Goal: Task Accomplishment & Management: Use online tool/utility

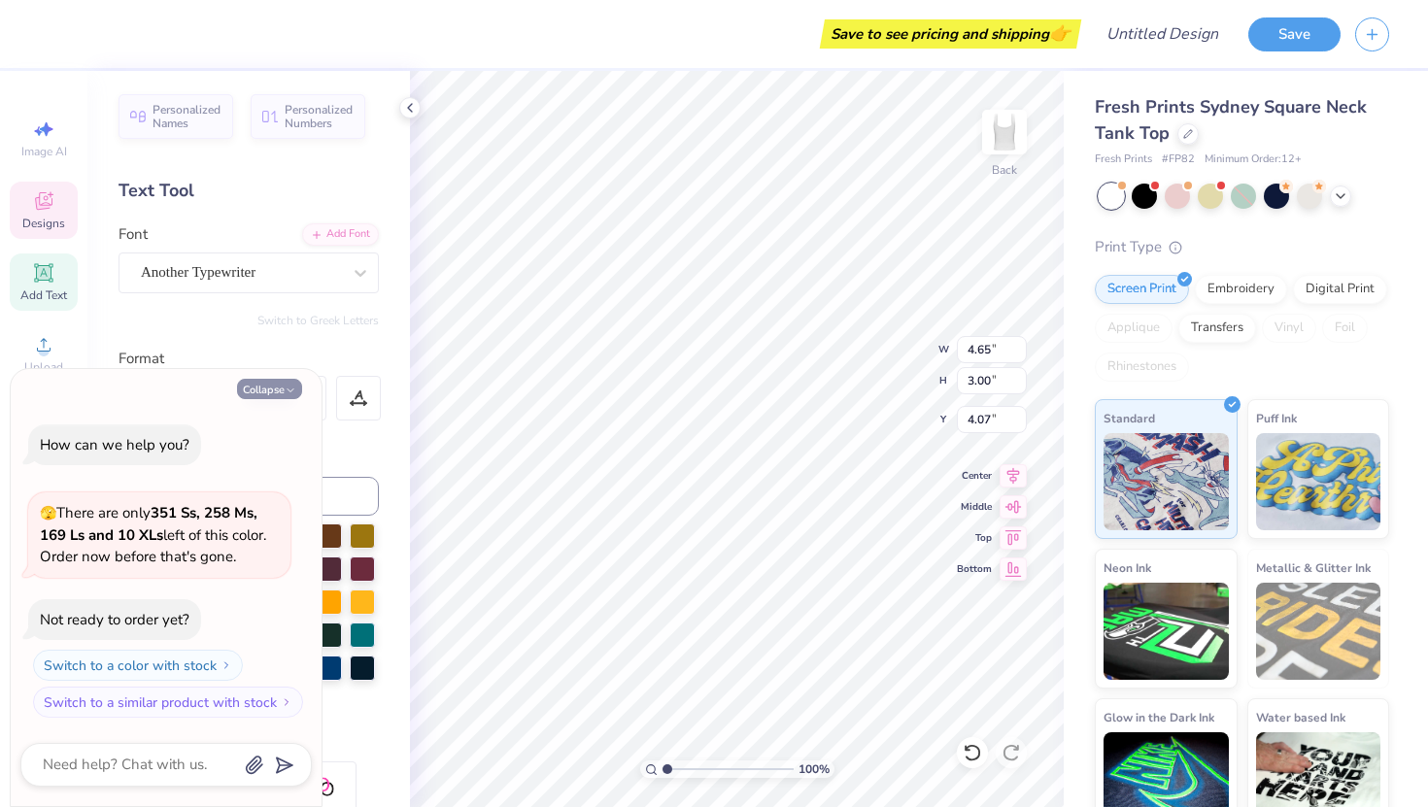
click at [277, 396] on button "Collapse" at bounding box center [269, 389] width 65 height 20
type textarea "x"
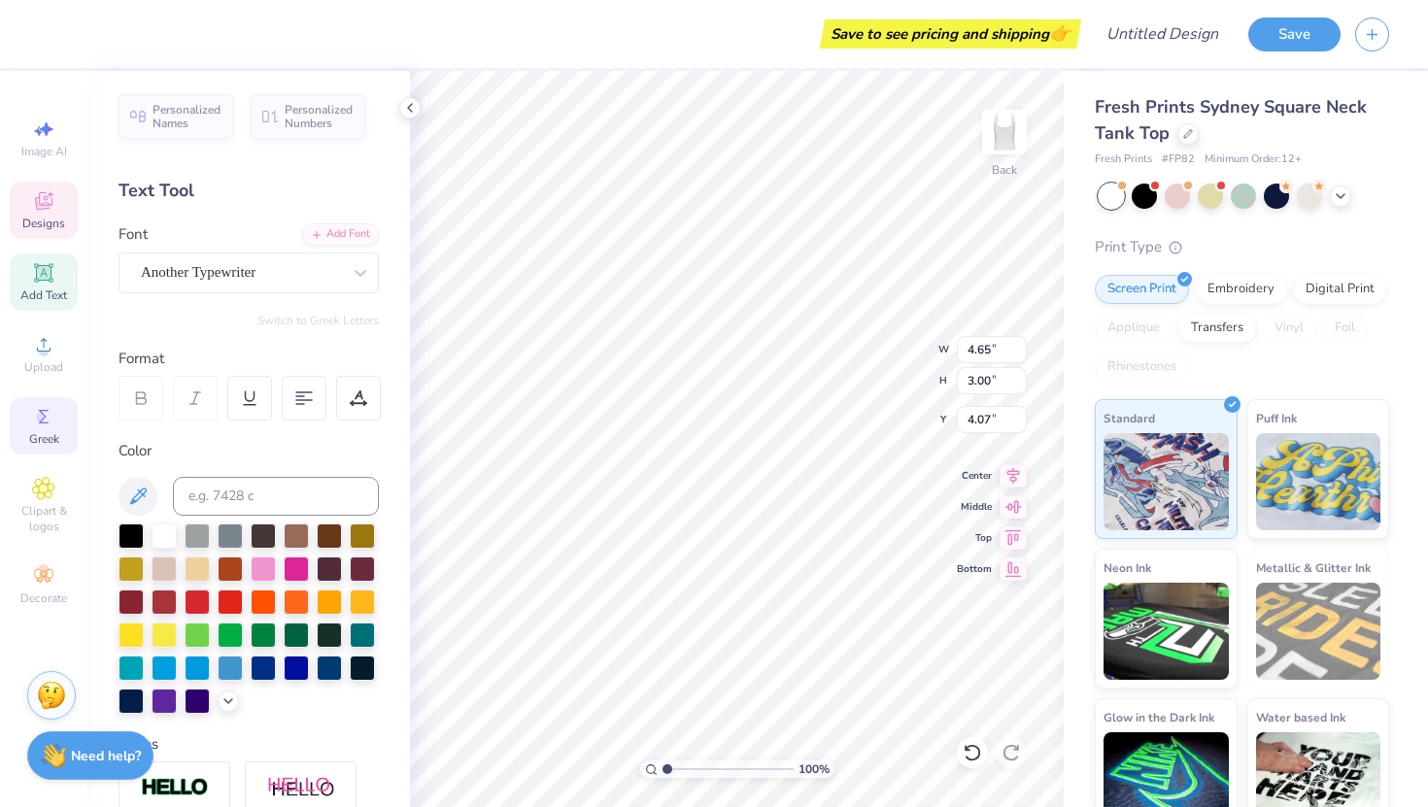
click at [58, 414] on div "Greek" at bounding box center [44, 425] width 68 height 57
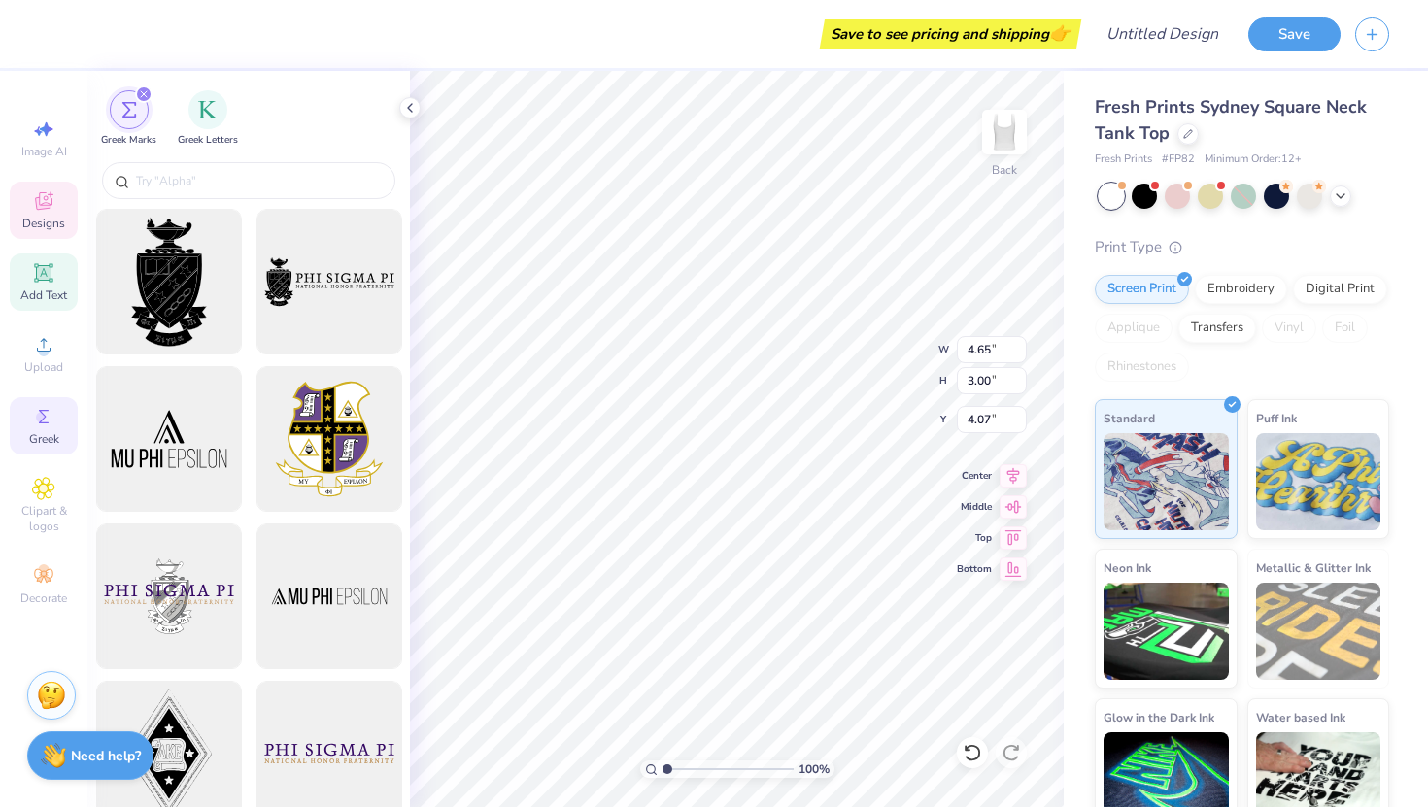
click at [42, 299] on span "Add Text" at bounding box center [43, 296] width 47 height 16
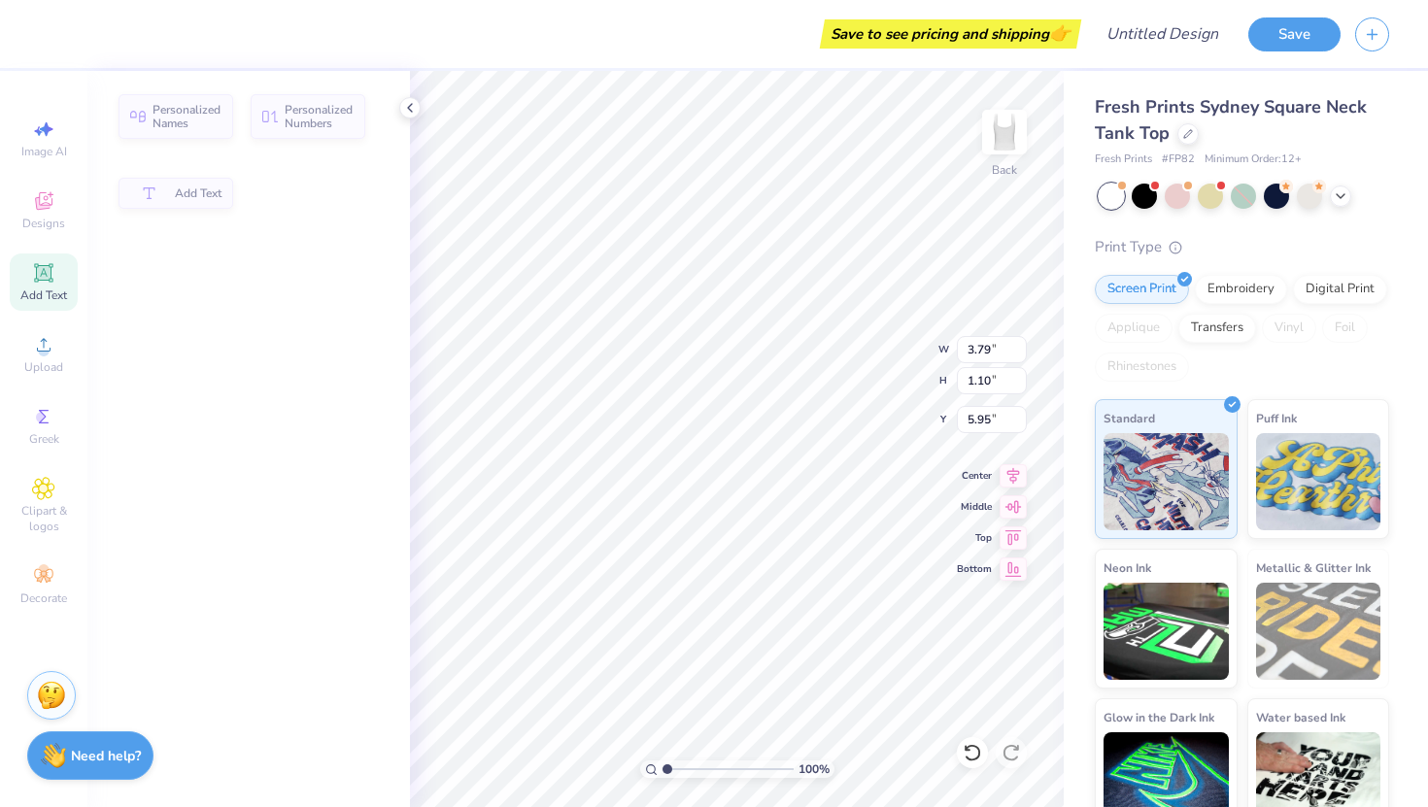
type input "3.79"
type input "1.10"
type input "5.95"
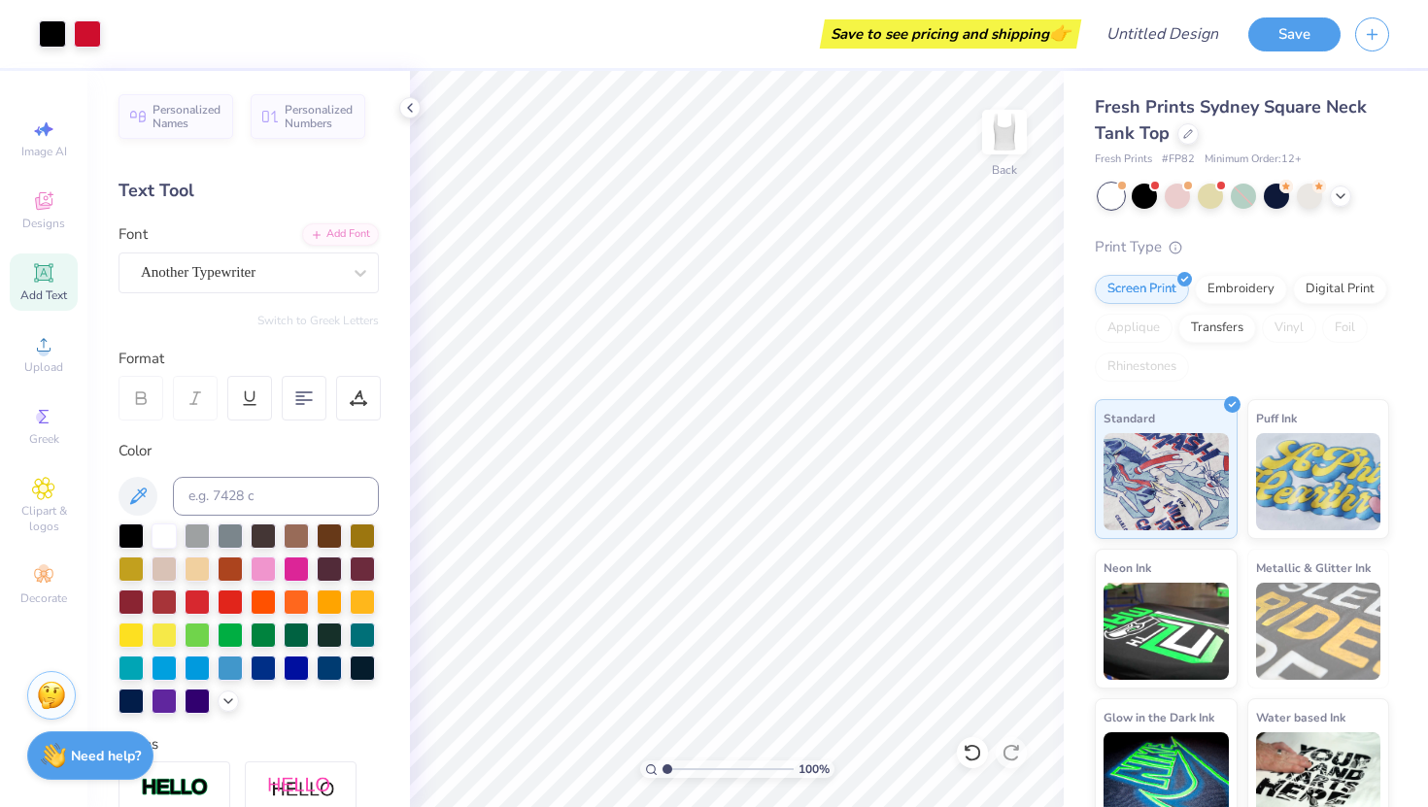
click at [49, 282] on icon at bounding box center [43, 272] width 23 height 23
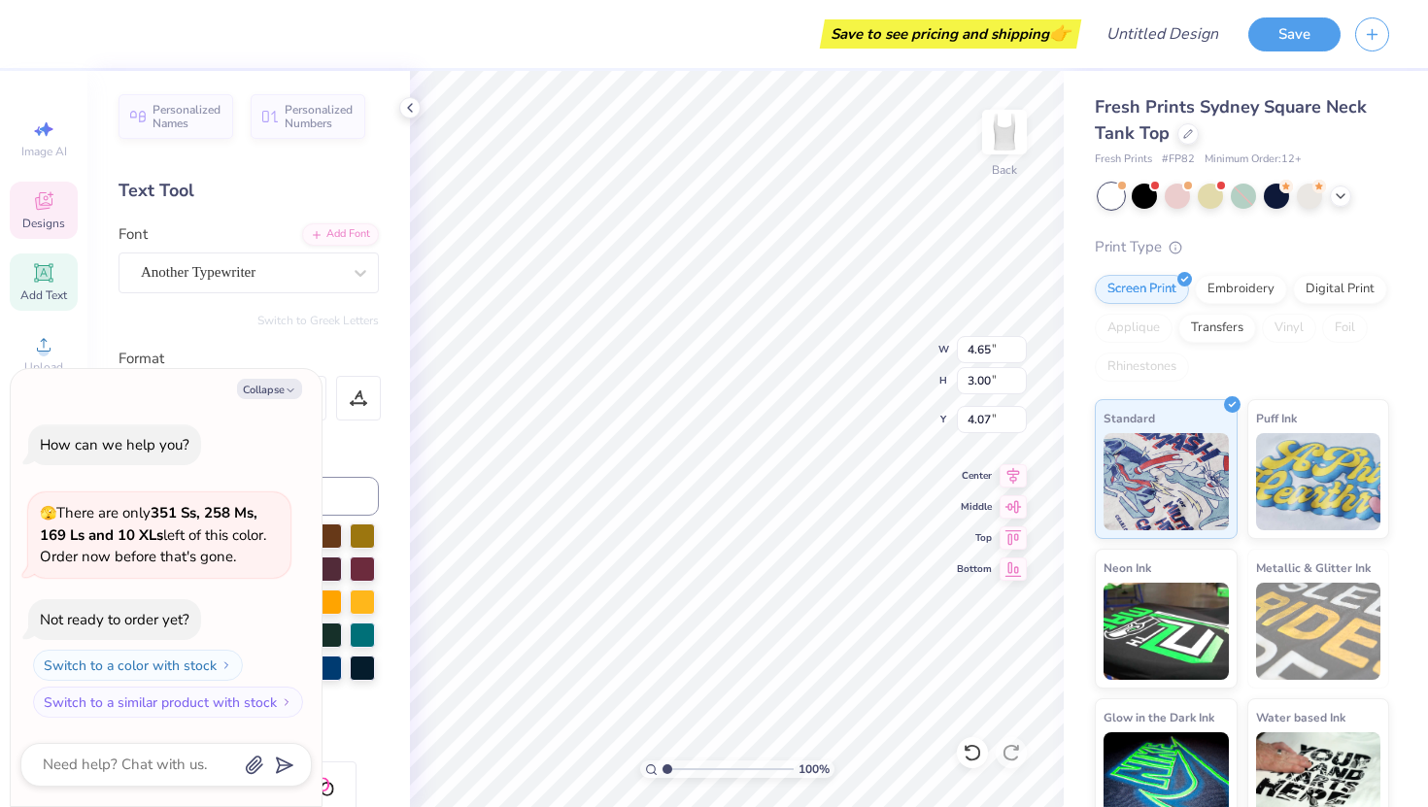
type textarea "x"
type textarea "D"
type textarea "x"
click at [281, 392] on button "Collapse" at bounding box center [269, 389] width 65 height 20
type textarea "x"
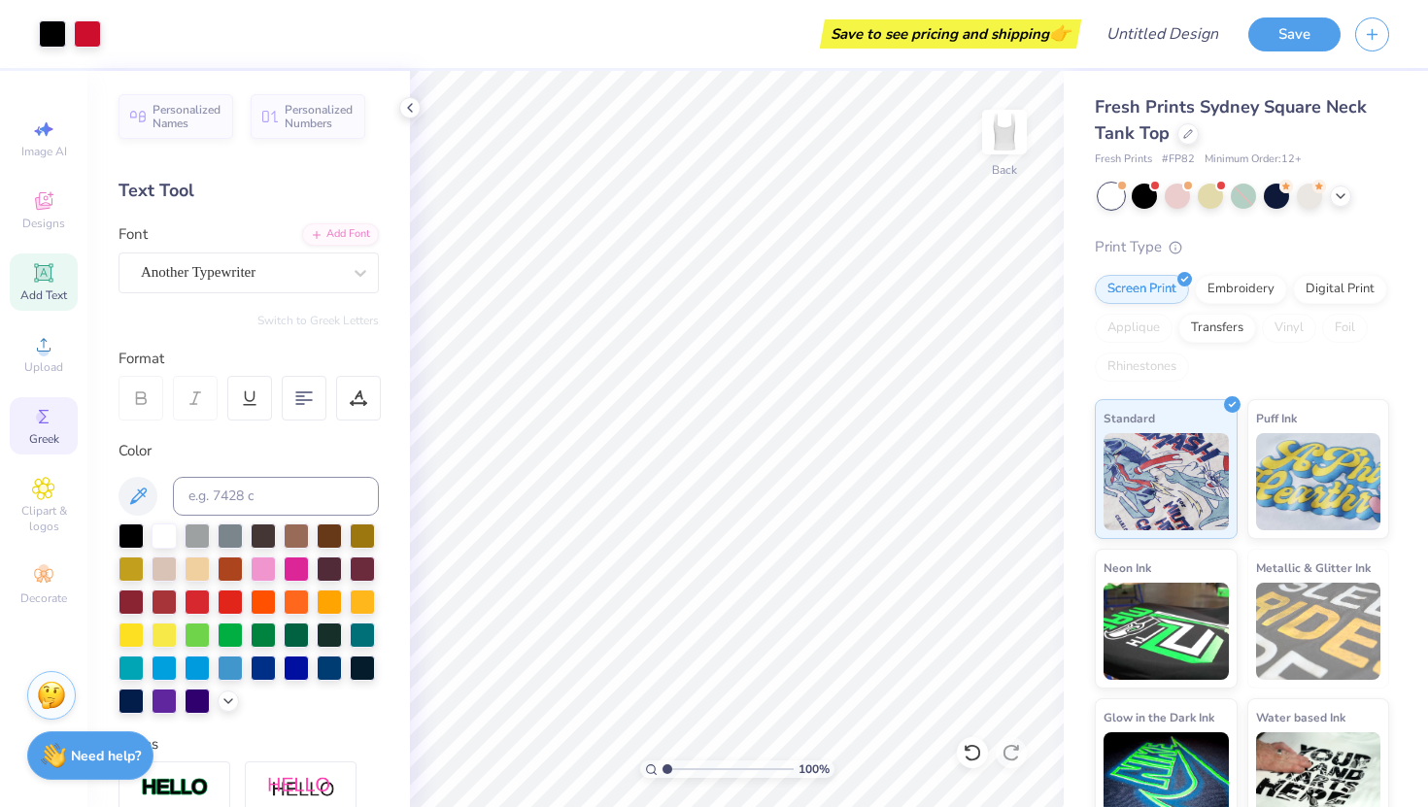
click at [28, 414] on div "Greek" at bounding box center [44, 425] width 68 height 57
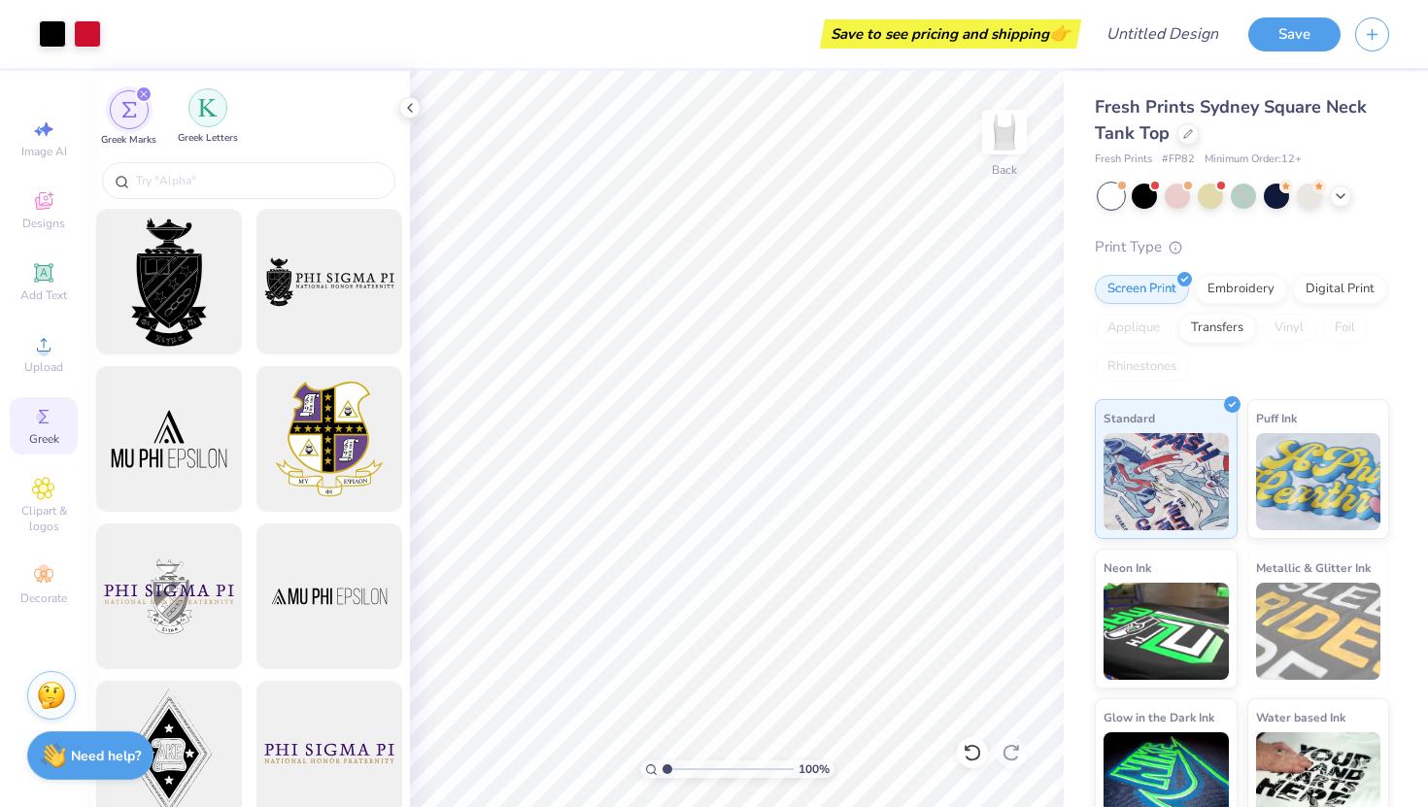
click at [211, 119] on div "filter for Greek Letters" at bounding box center [207, 107] width 39 height 39
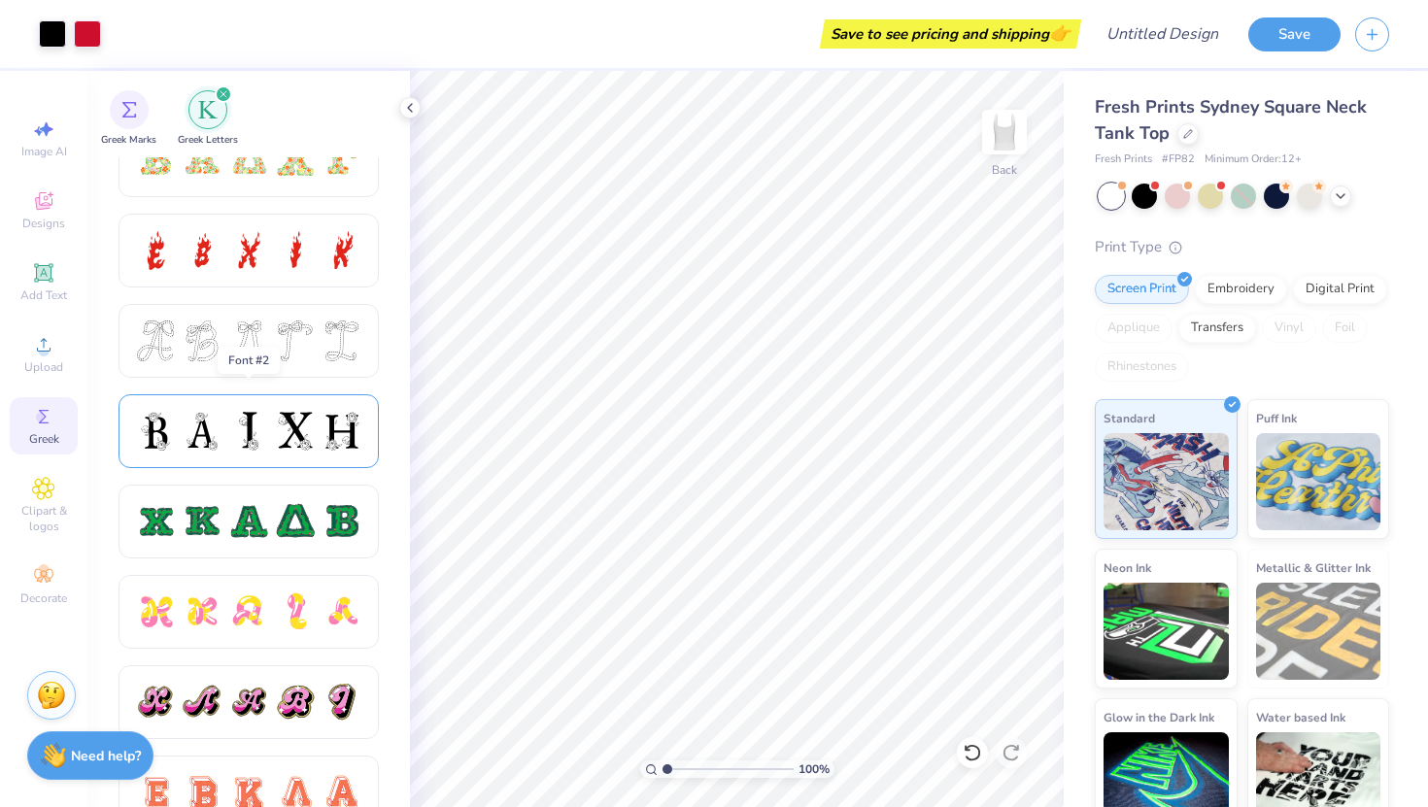
scroll to position [677, 0]
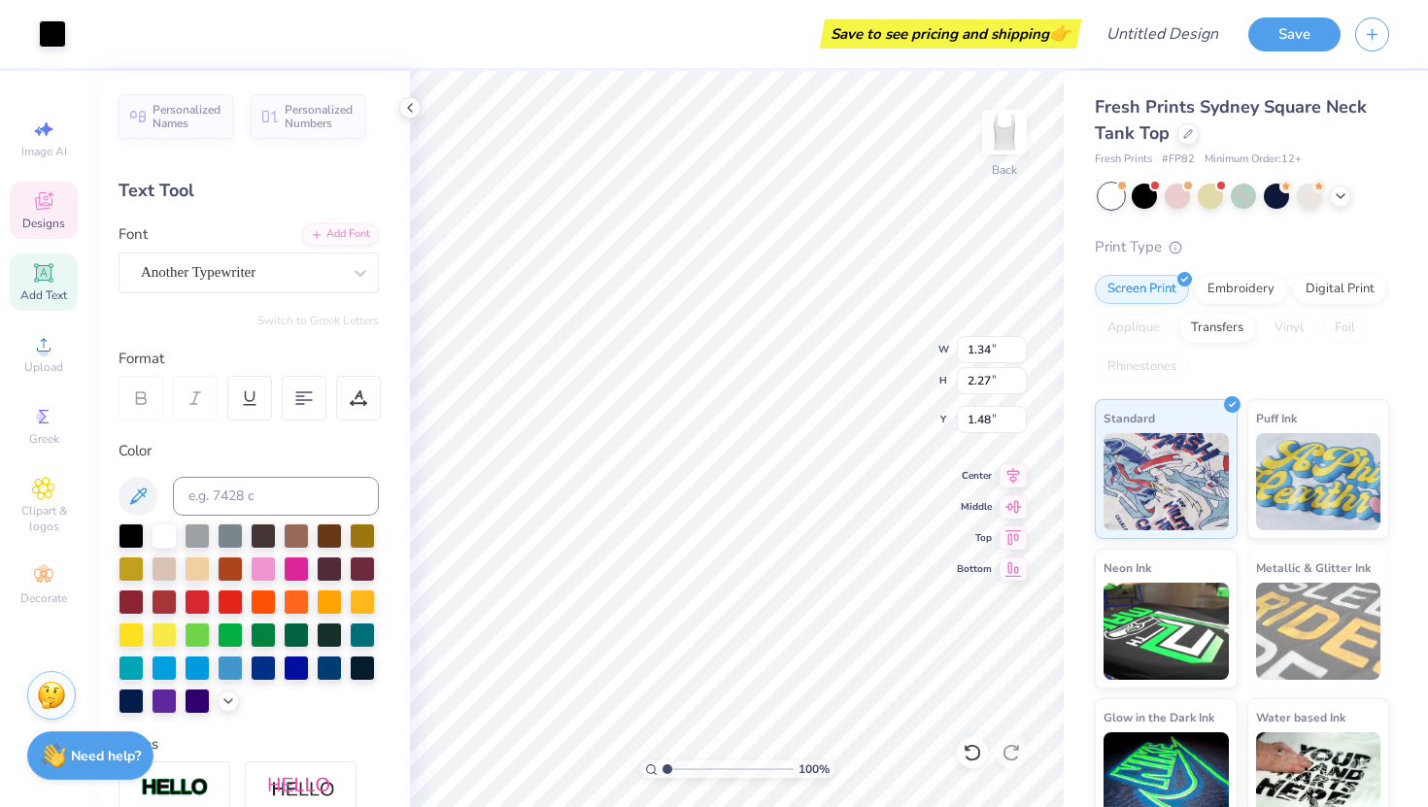
type input "1.42"
click at [34, 426] on icon at bounding box center [43, 416] width 23 height 23
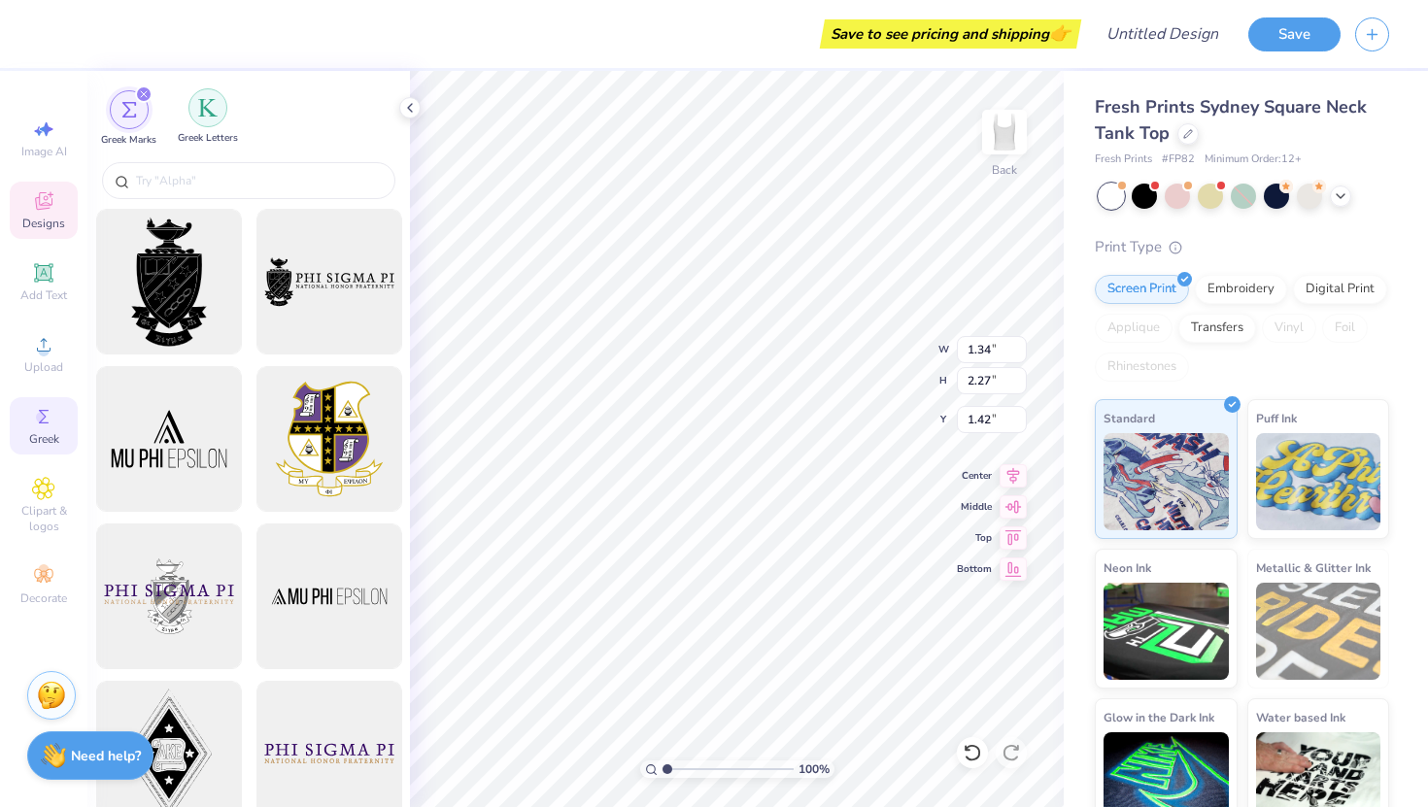
click at [205, 108] on img "filter for Greek Letters" at bounding box center [207, 107] width 19 height 19
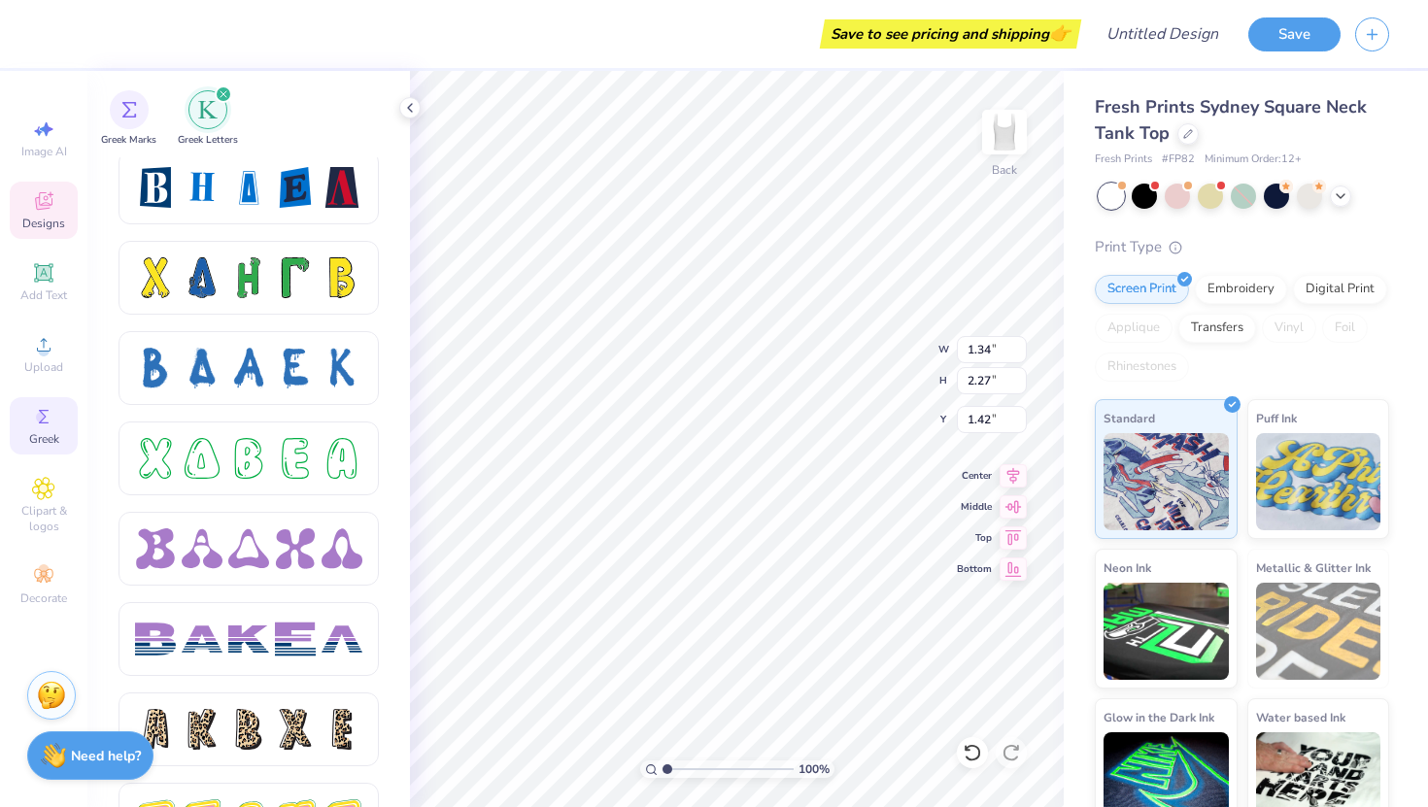
scroll to position [2752, 0]
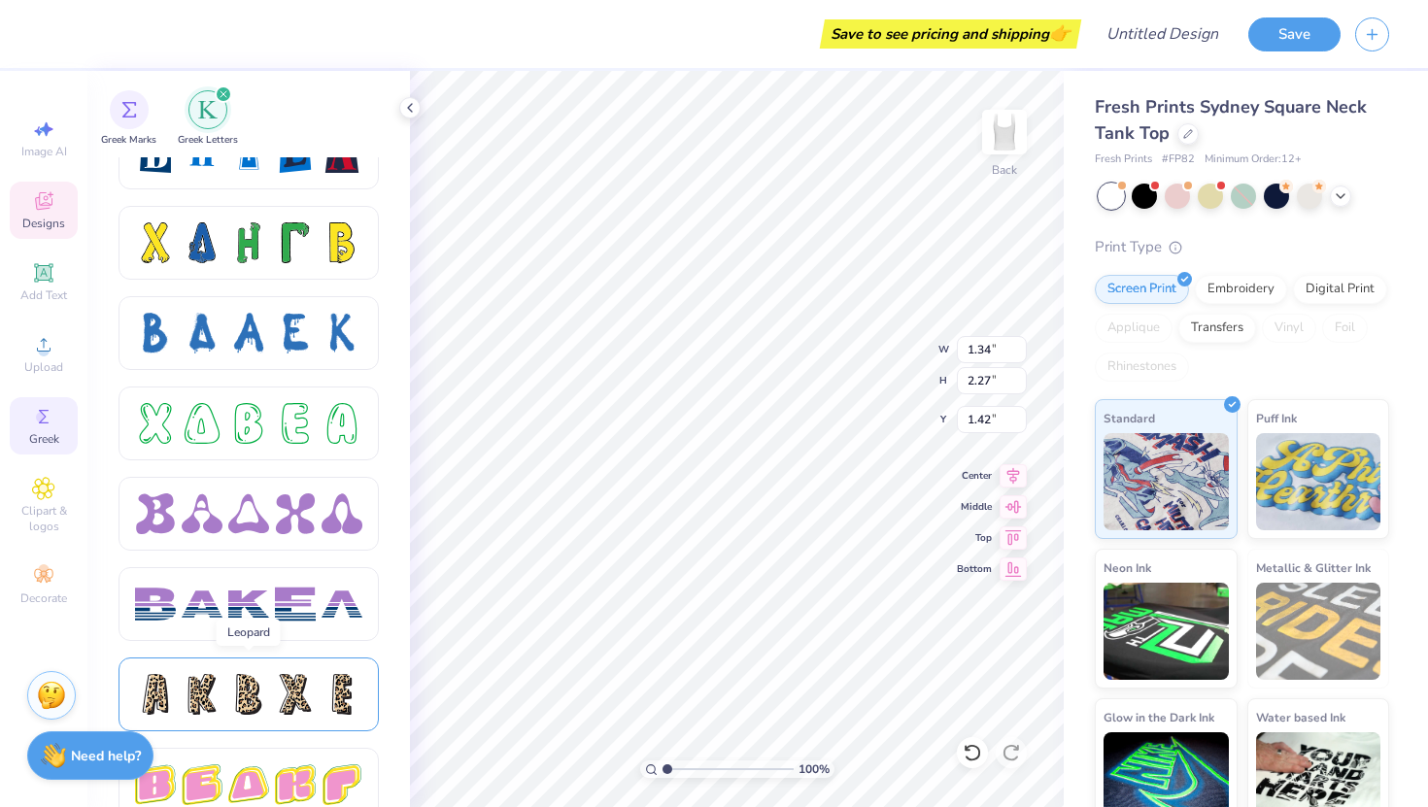
click at [279, 696] on div at bounding box center [295, 694] width 41 height 41
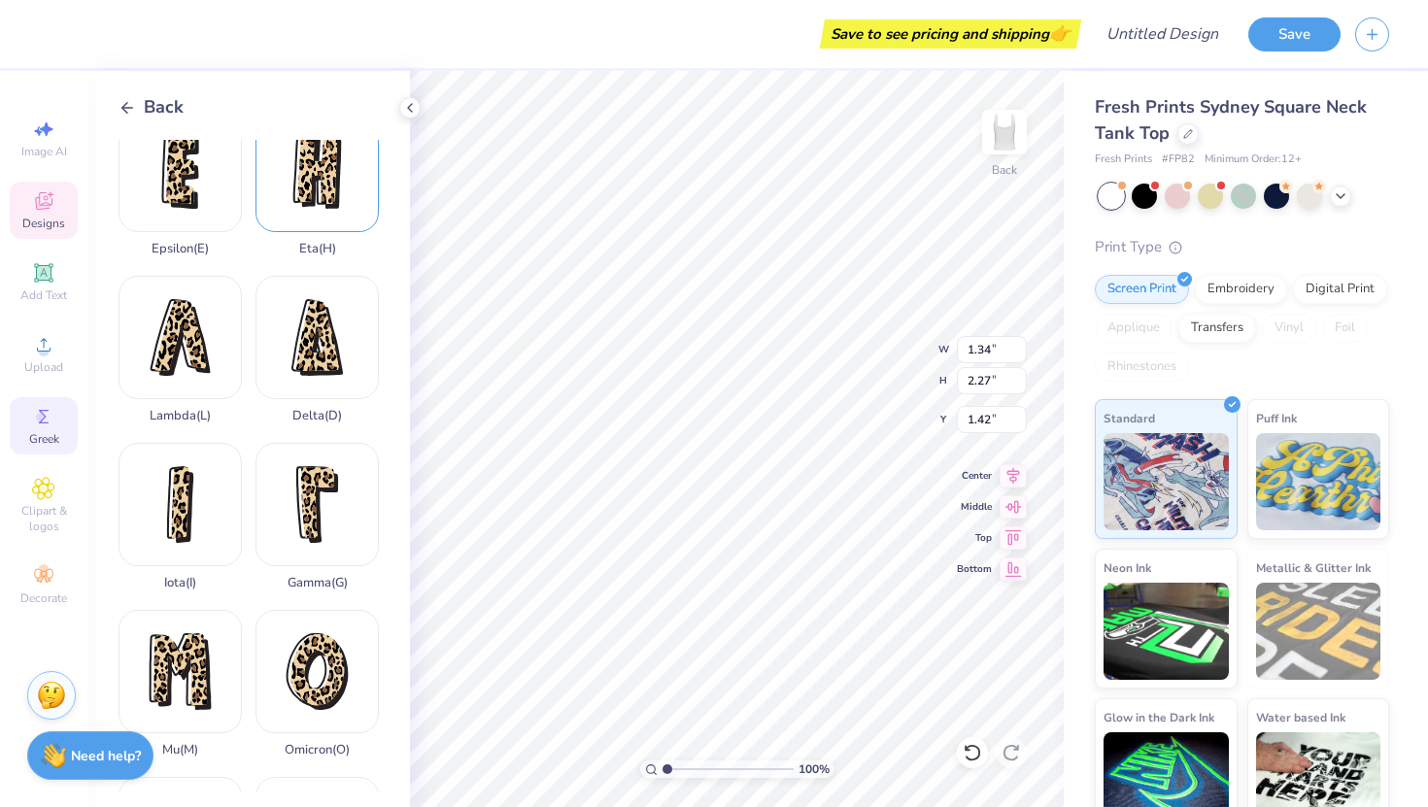
scroll to position [560, 0]
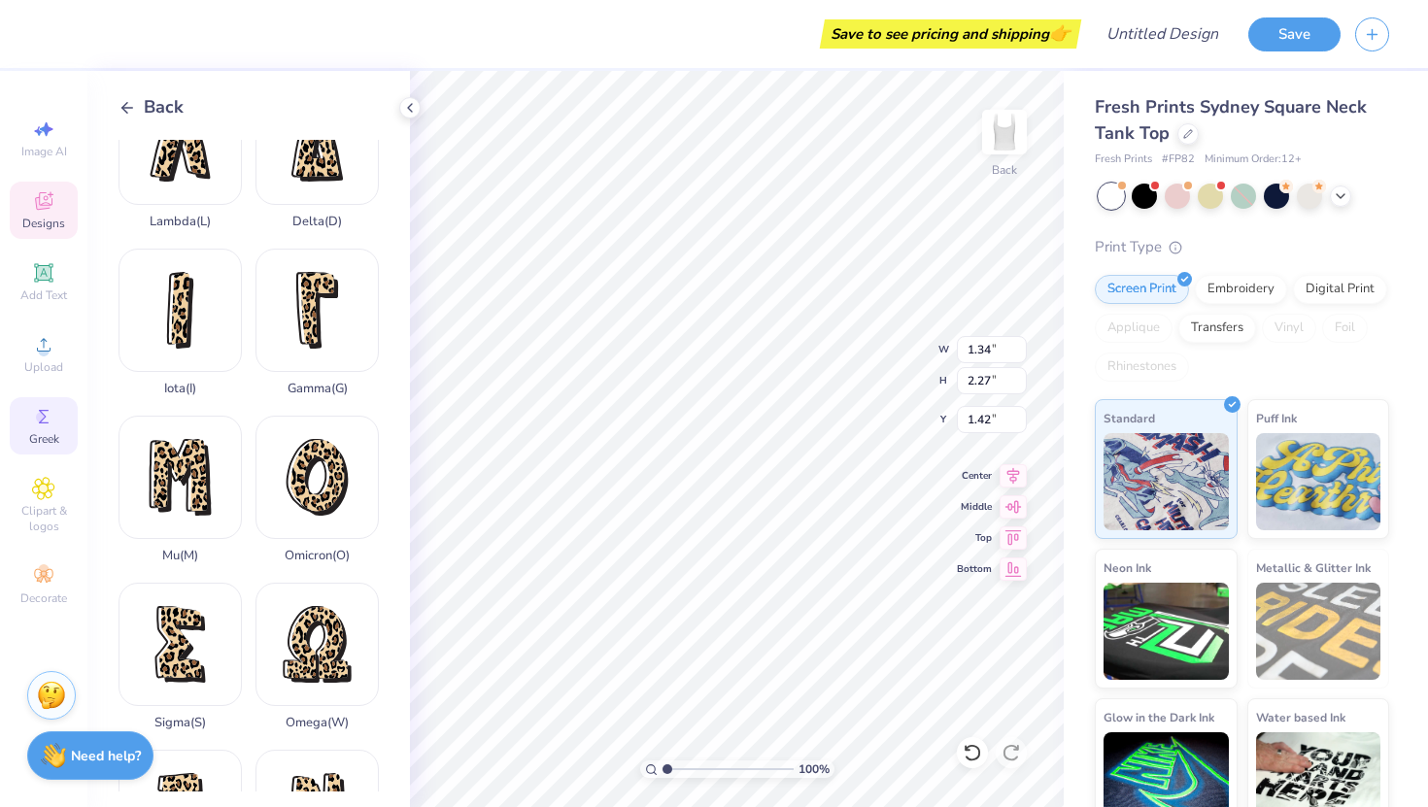
click at [120, 109] on icon at bounding box center [127, 107] width 17 height 17
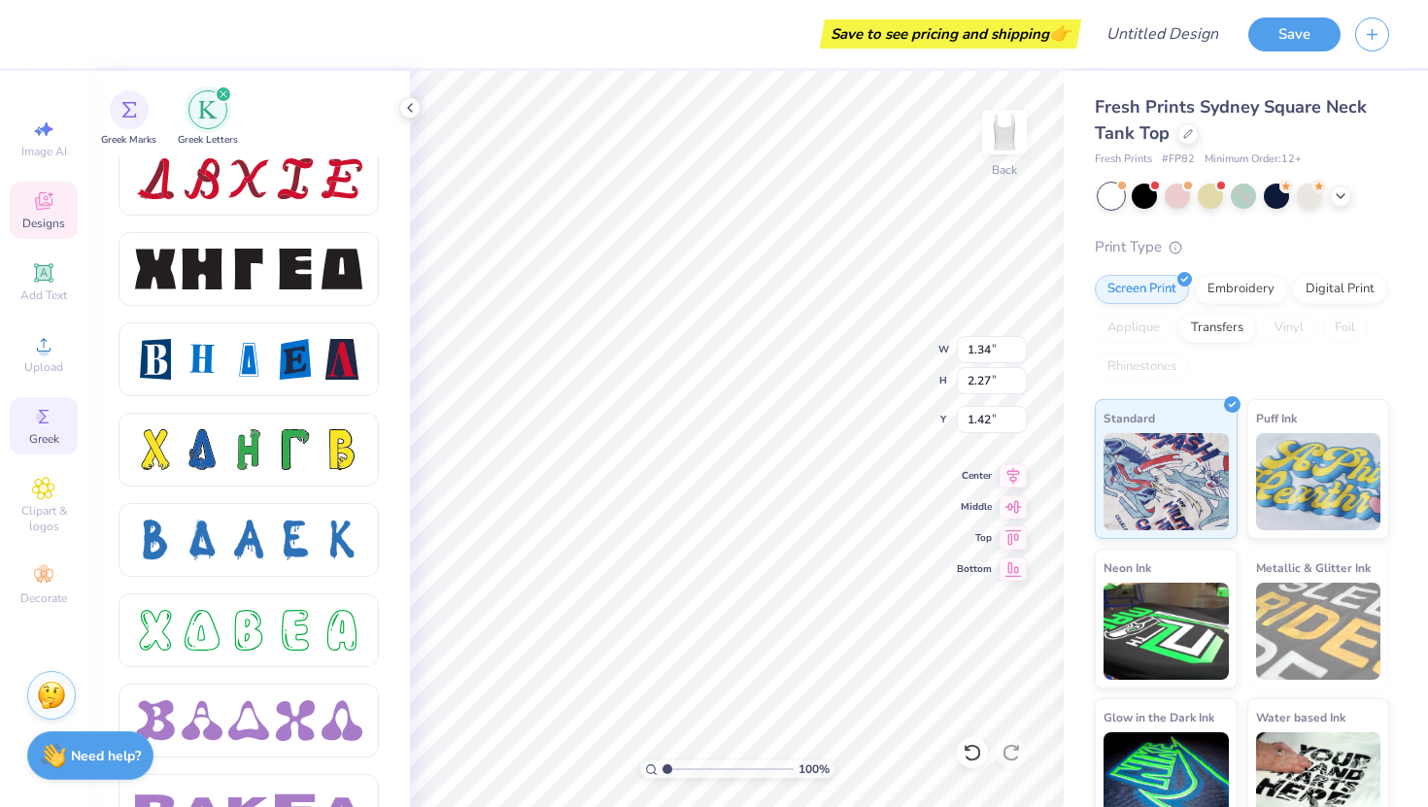
scroll to position [2541, 0]
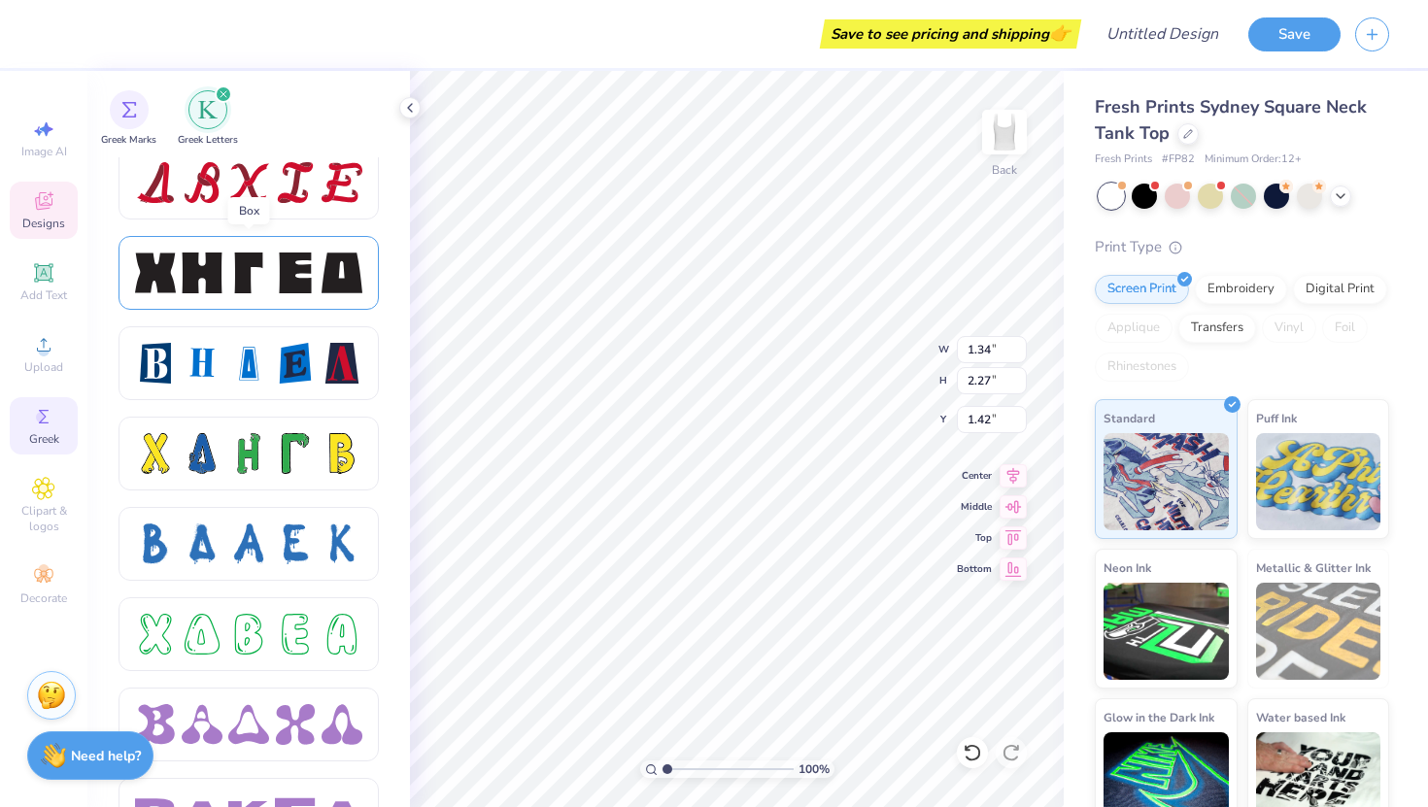
click at [311, 256] on div at bounding box center [295, 273] width 41 height 41
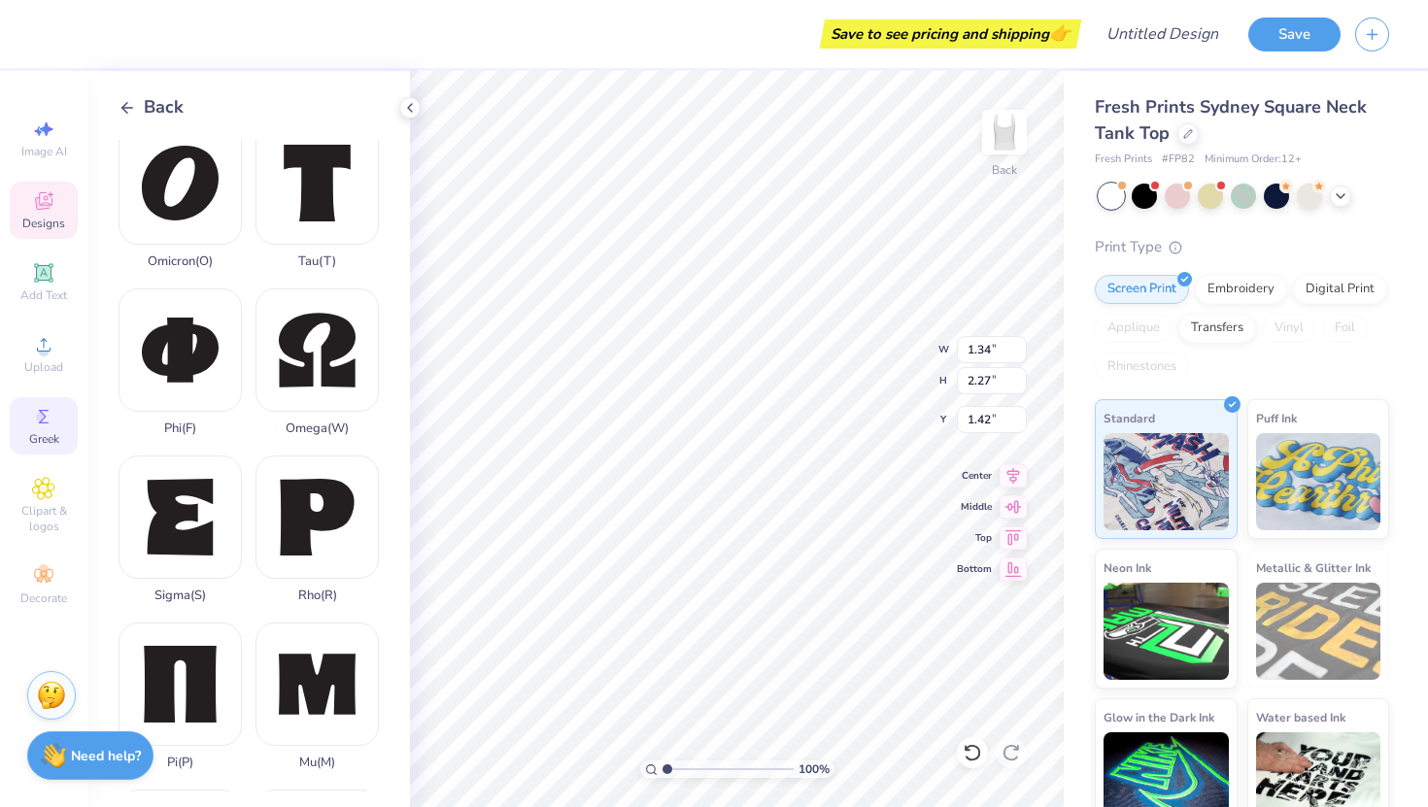
scroll to position [1029, 0]
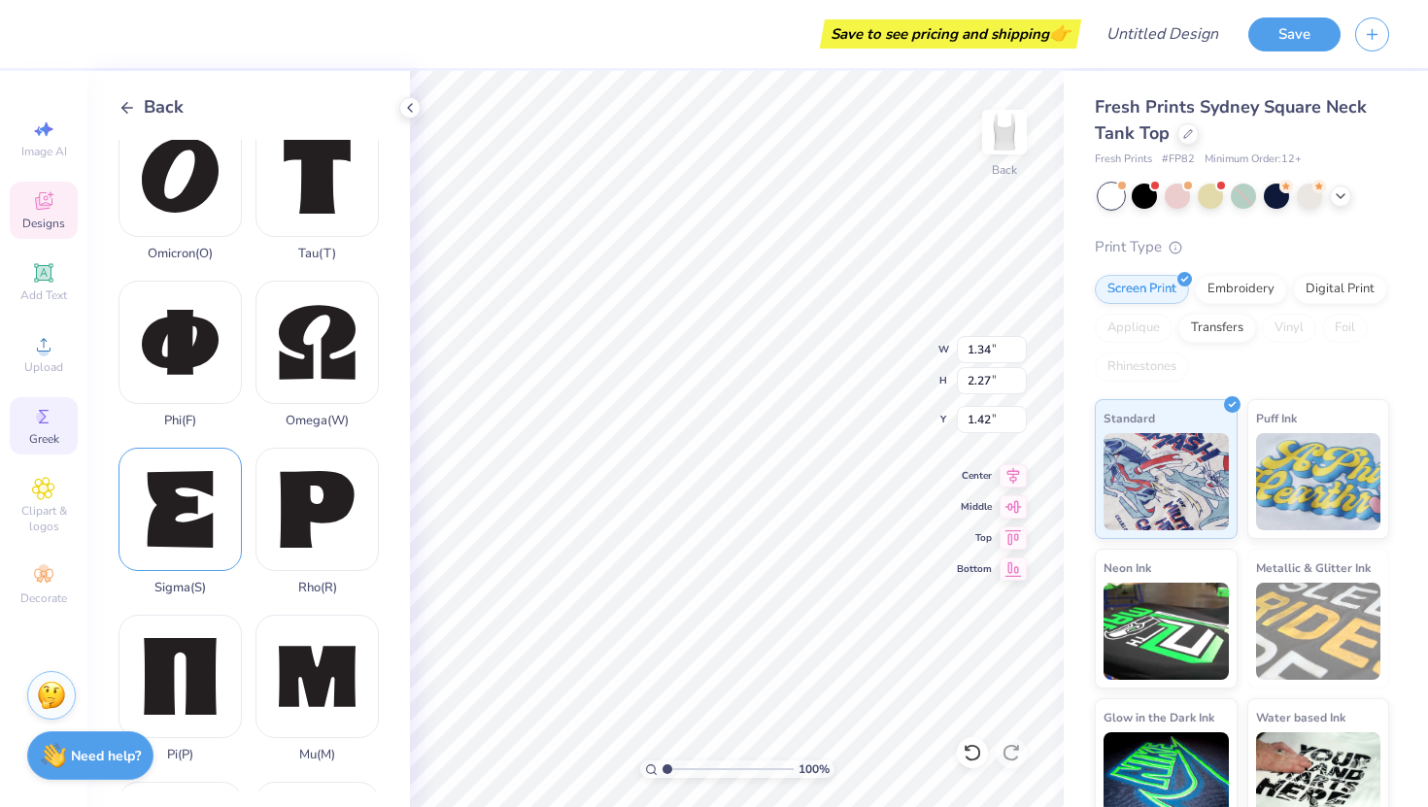
click at [209, 502] on div "Sigma ( S )" at bounding box center [180, 522] width 123 height 148
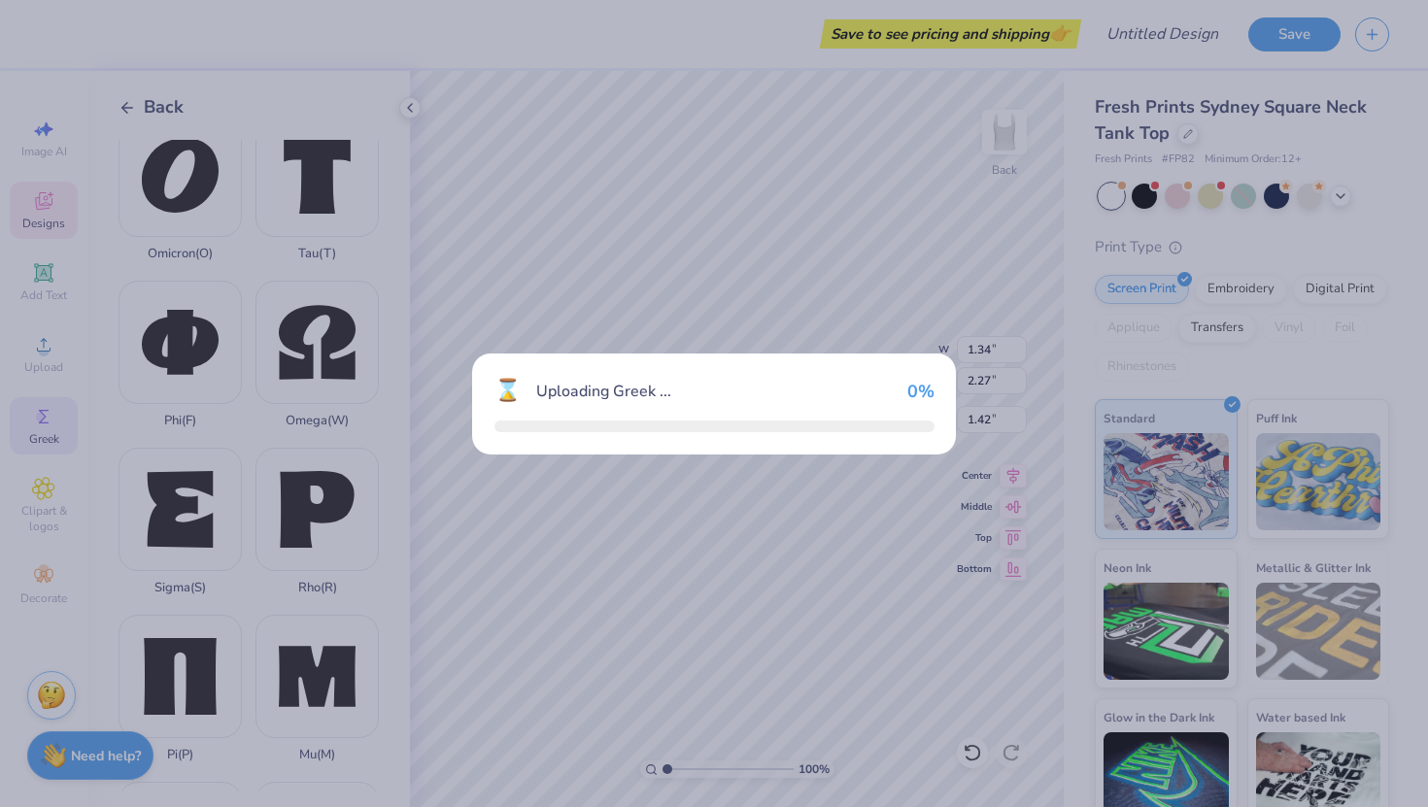
type input "1.84"
type input "2.15"
type input "5.42"
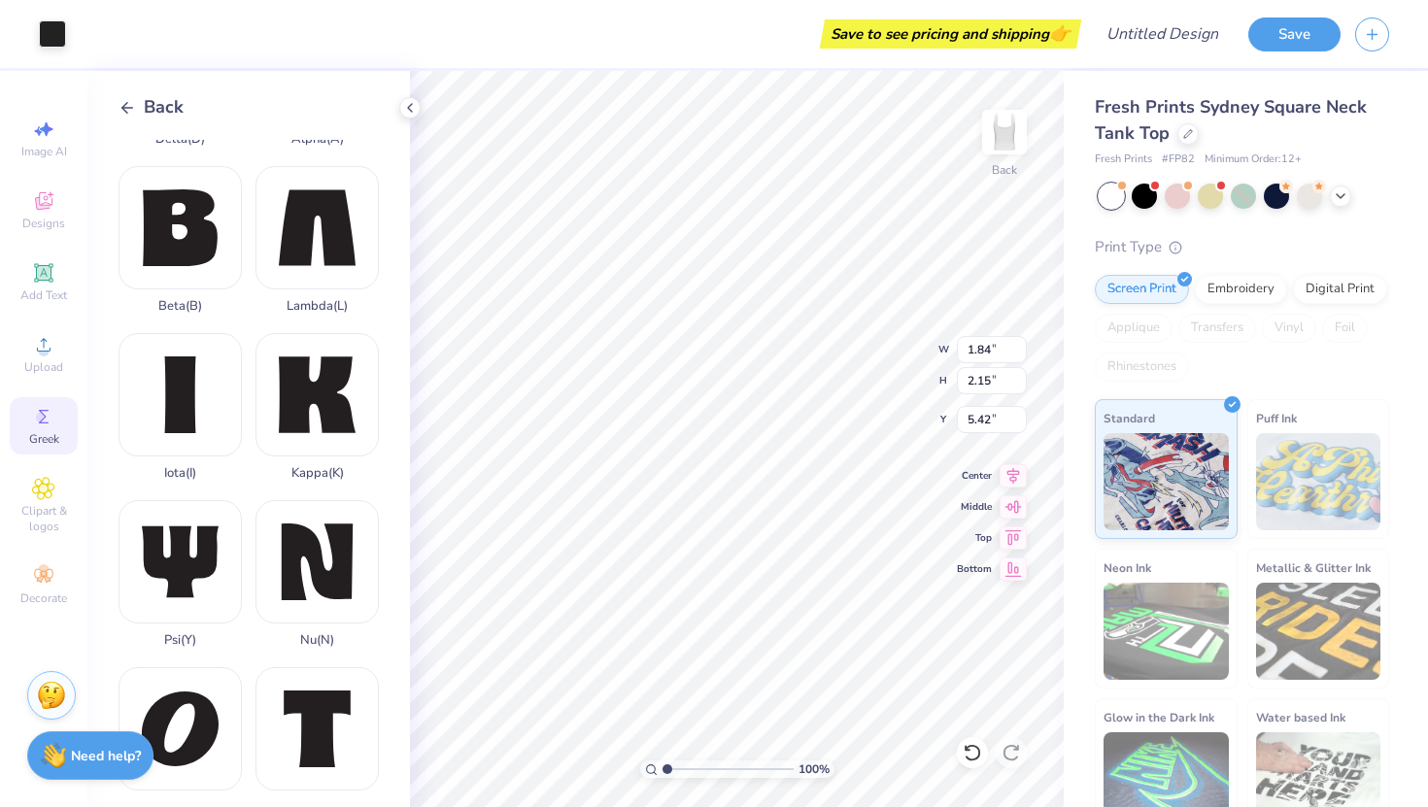
scroll to position [462, 0]
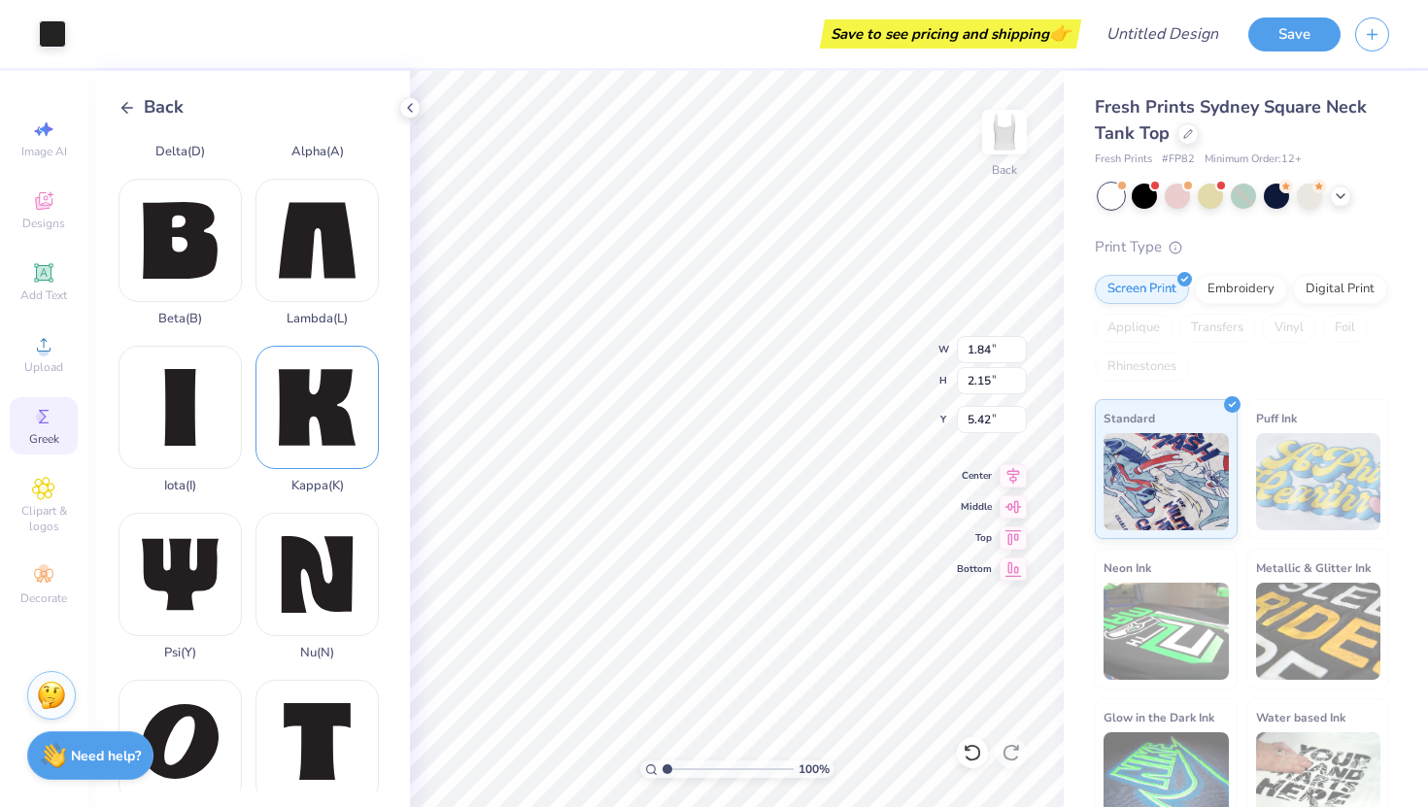
click at [318, 421] on div "Kappa ( K )" at bounding box center [317, 420] width 123 height 148
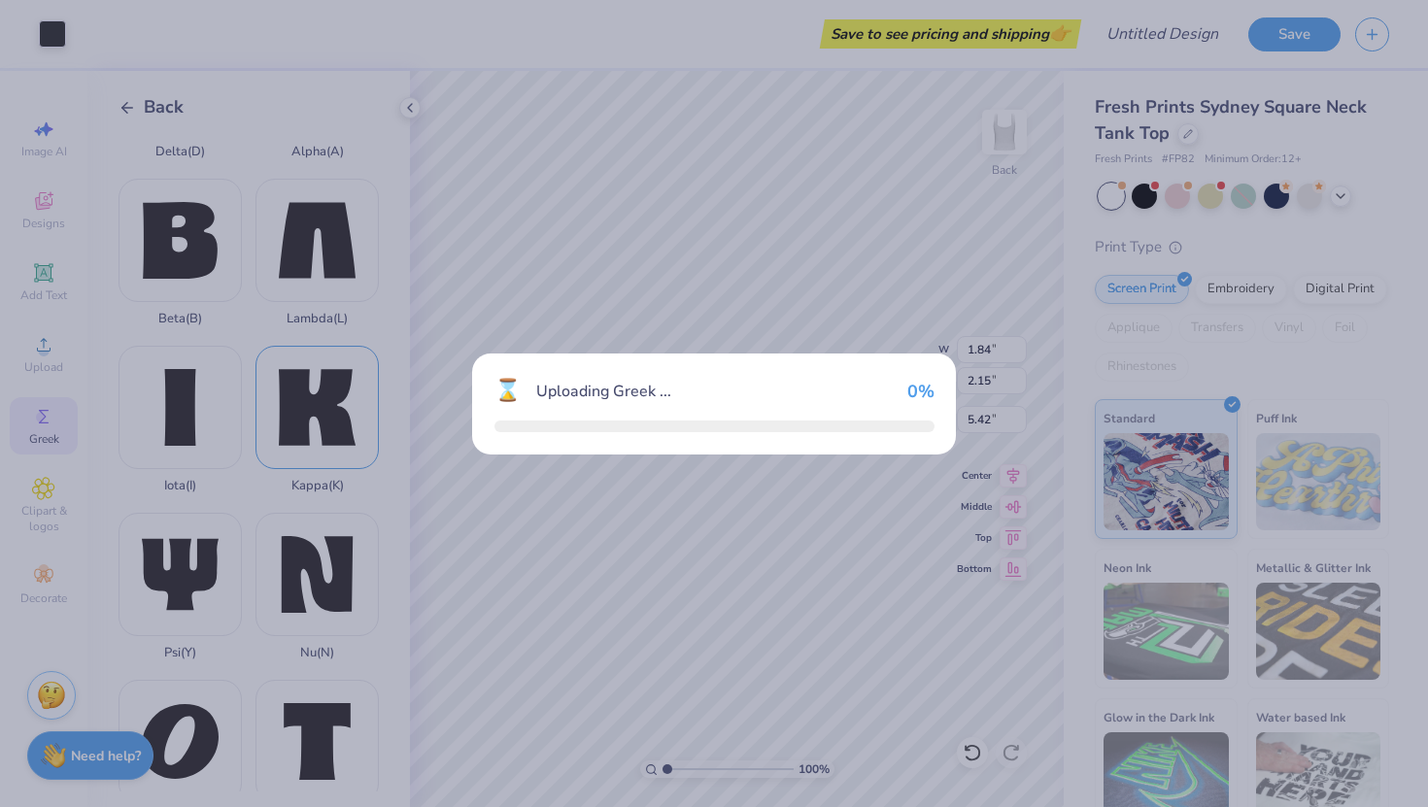
type input "2.14"
type input "2.13"
type input "5.43"
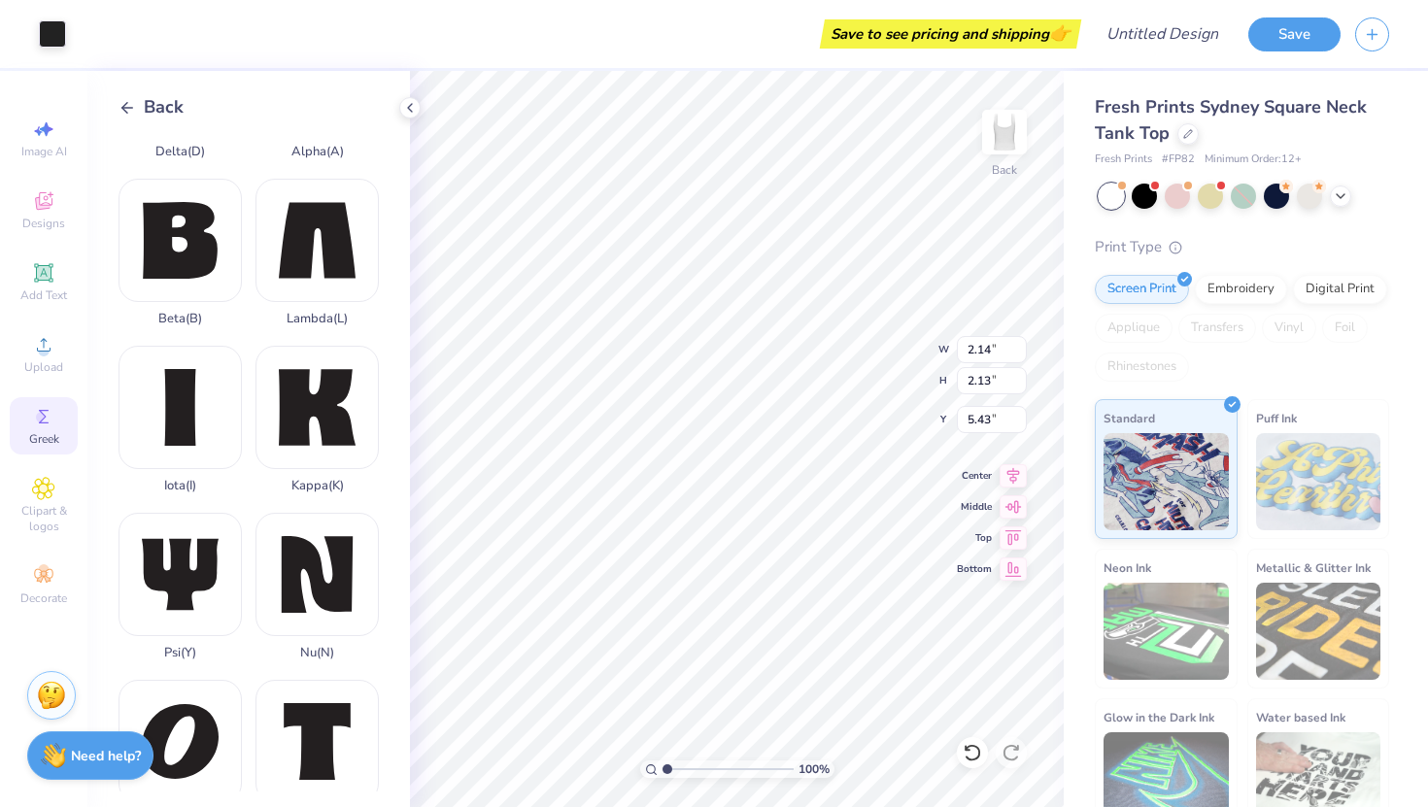
type input "1.84"
type input "2.15"
type input "4.51"
type input "2.14"
type input "2.13"
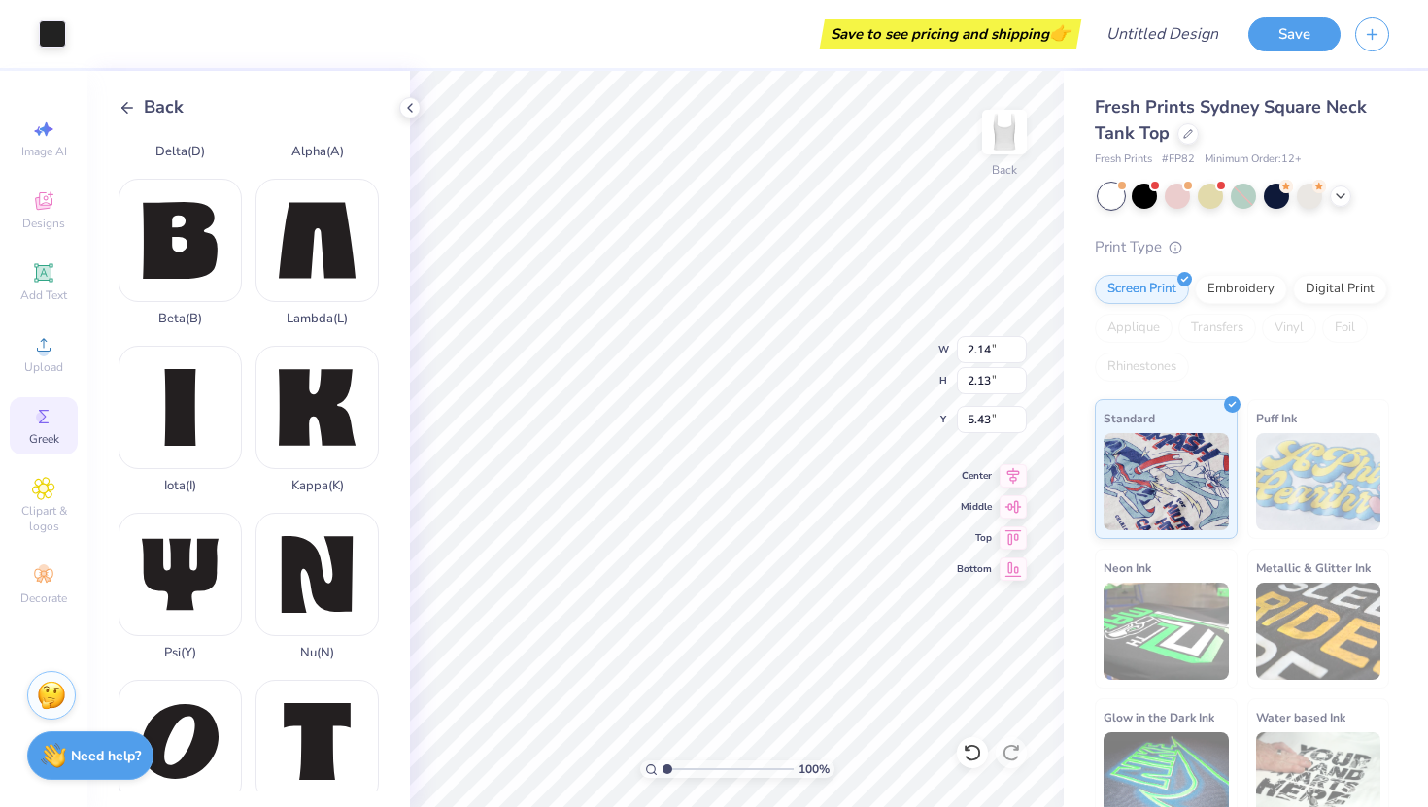
type input "4.51"
